Goal: Find specific page/section: Find specific page/section

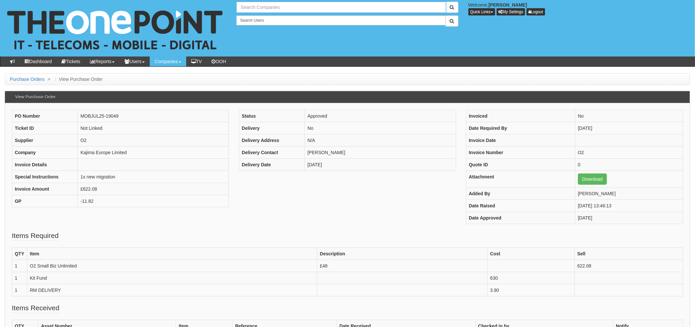
click at [256, 9] on input "text" at bounding box center [341, 7] width 209 height 11
click at [241, 8] on input "rooklands" at bounding box center [341, 7] width 209 height 11
click at [277, 8] on input "brooklands" at bounding box center [341, 7] width 209 height 11
type input "brooklands"
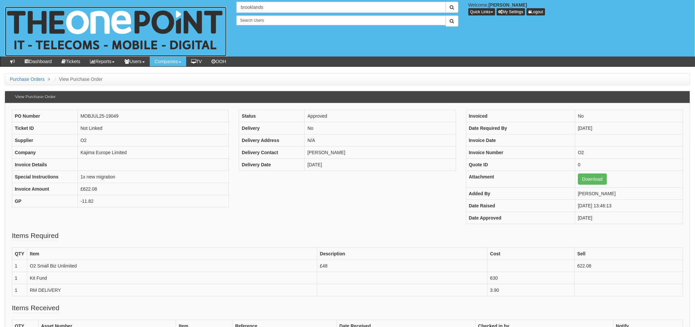
click at [155, 22] on img at bounding box center [116, 32] width 222 height 50
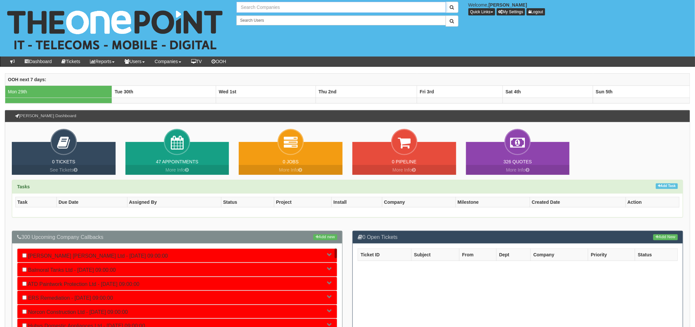
click at [256, 4] on input "text" at bounding box center [341, 7] width 209 height 11
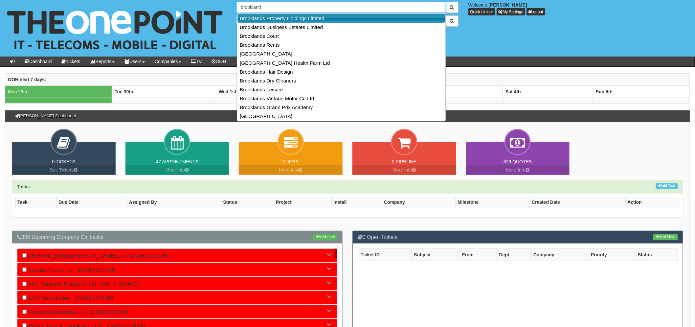
click at [315, 20] on link "Brooklands Property Holdings Limited" at bounding box center [342, 18] width 208 height 10
type input "Brooklands Property Holdings Limited"
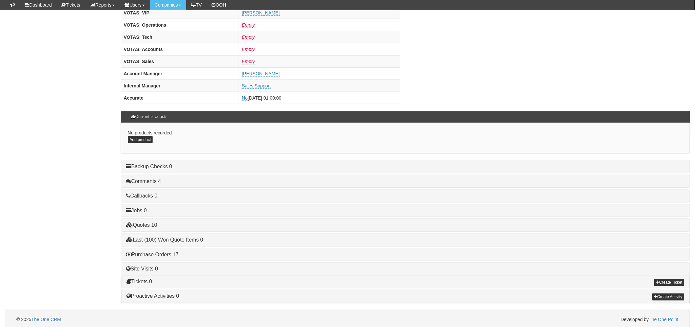
scroll to position [259, 0]
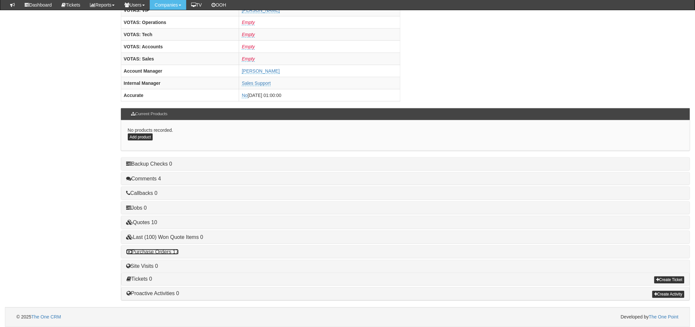
click at [156, 250] on link "Purchase Orders 17" at bounding box center [152, 252] width 53 height 6
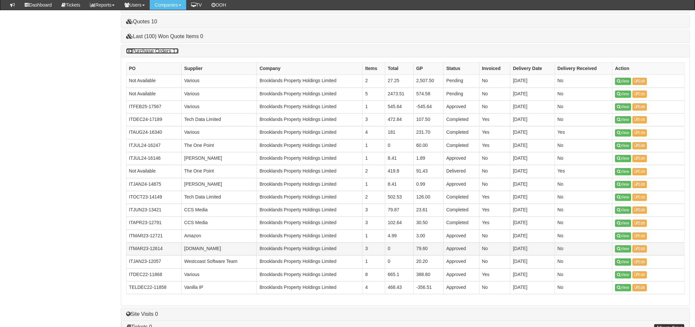
scroll to position [471, 0]
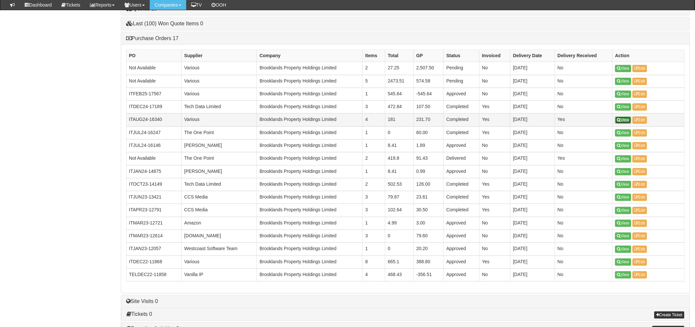
click at [623, 124] on link "View" at bounding box center [624, 120] width 16 height 7
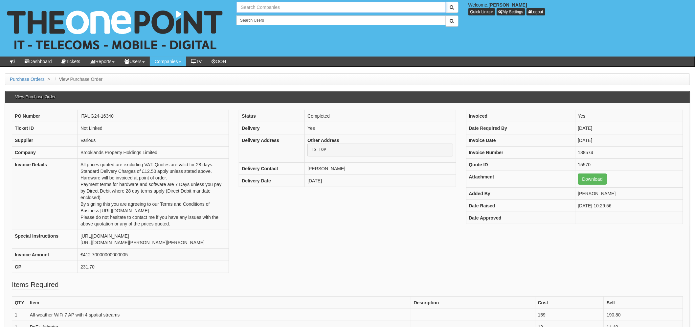
click at [261, 11] on input "text" at bounding box center [341, 7] width 209 height 11
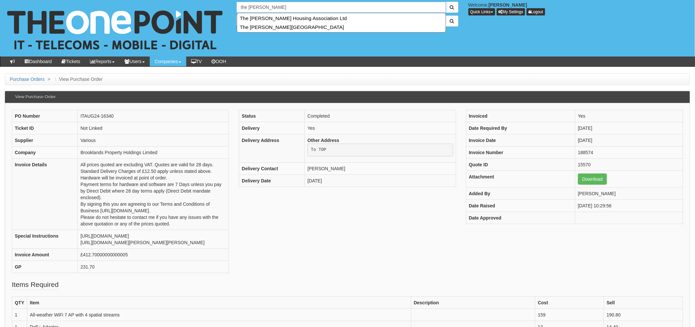
drag, startPoint x: 249, startPoint y: 5, endPoint x: 216, endPoint y: 6, distance: 32.5
click at [216, 6] on div "2 results are available, use up and down arrow keys to navigate. the ridings We…" at bounding box center [347, 28] width 705 height 57
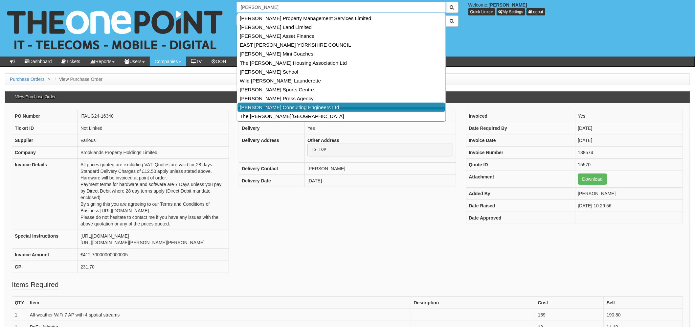
click at [291, 107] on link "[PERSON_NAME] Consulting Engineers Ltd" at bounding box center [342, 108] width 208 height 10
type input "[PERSON_NAME] Consulting Engineers Ltd"
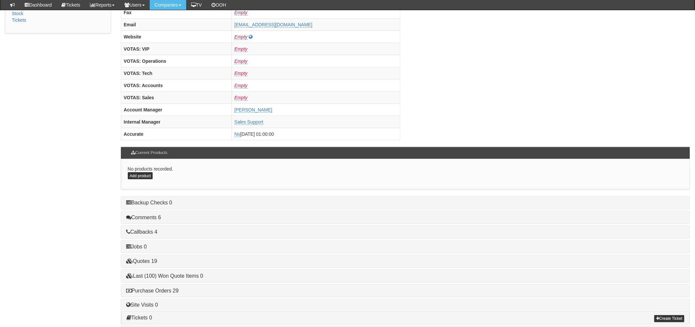
scroll to position [259, 0]
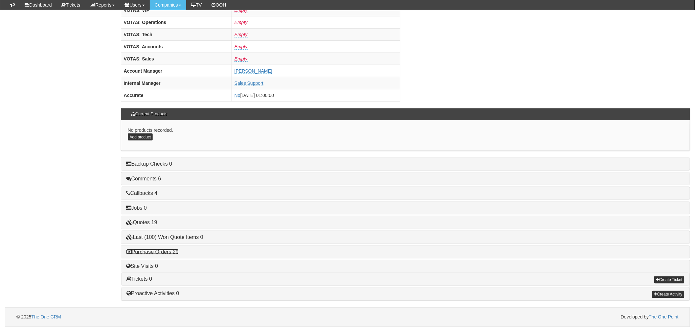
click at [149, 250] on link "Purchase Orders 29" at bounding box center [152, 252] width 53 height 6
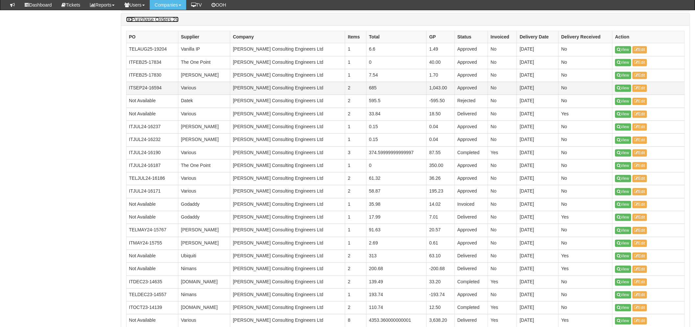
scroll to position [587, 0]
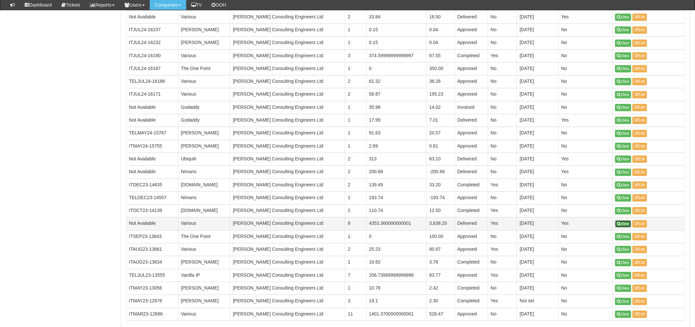
click at [619, 223] on icon at bounding box center [620, 224] width 4 height 4
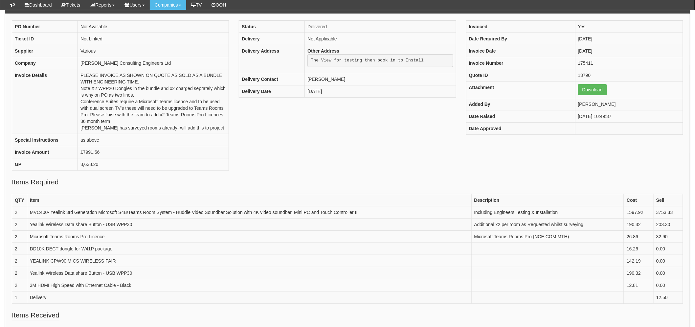
scroll to position [109, 0]
